Goal: Information Seeking & Learning: Learn about a topic

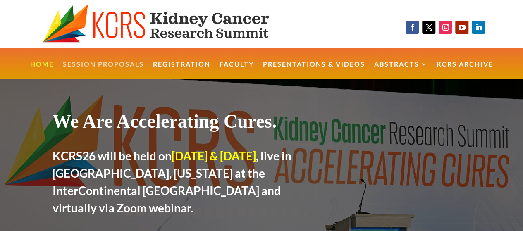
click at [113, 65] on link "Session Proposals" at bounding box center [103, 70] width 81 height 18
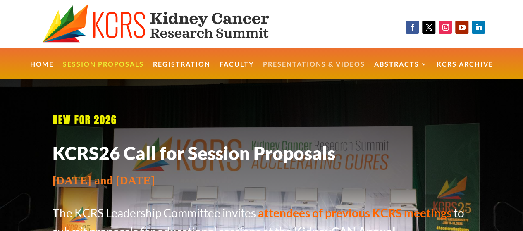
click at [329, 66] on link "Presentations & Videos" at bounding box center [314, 70] width 102 height 18
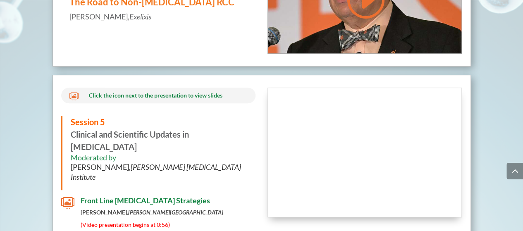
scroll to position [3312, 0]
